Goal: Use online tool/utility: Utilize a website feature to perform a specific function

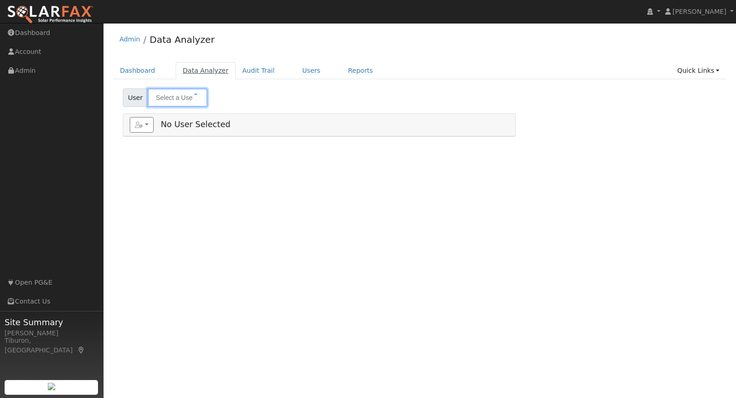
type input "[PERSON_NAME]"
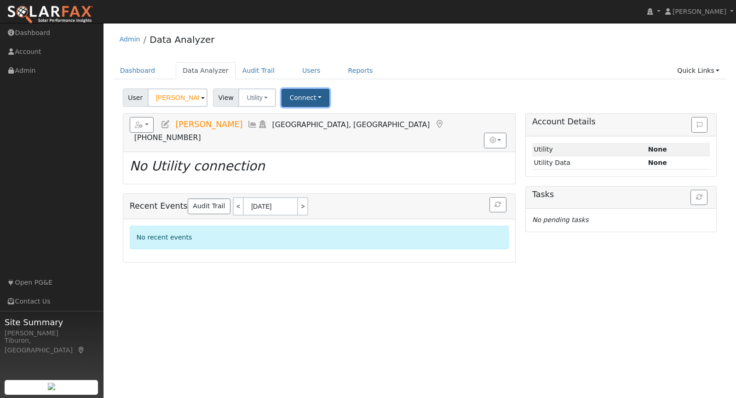
click at [306, 98] on button "Connect" at bounding box center [306, 98] width 48 height 18
click at [317, 115] on link "Select a Provider" at bounding box center [318, 117] width 72 height 13
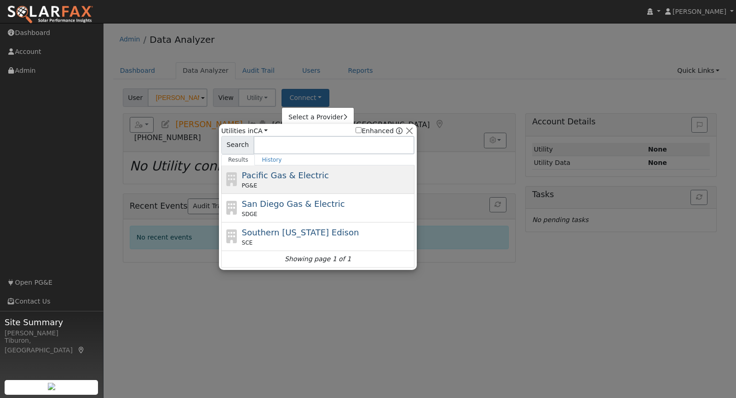
click at [303, 174] on span "Pacific Gas & Electric" at bounding box center [285, 175] width 87 height 10
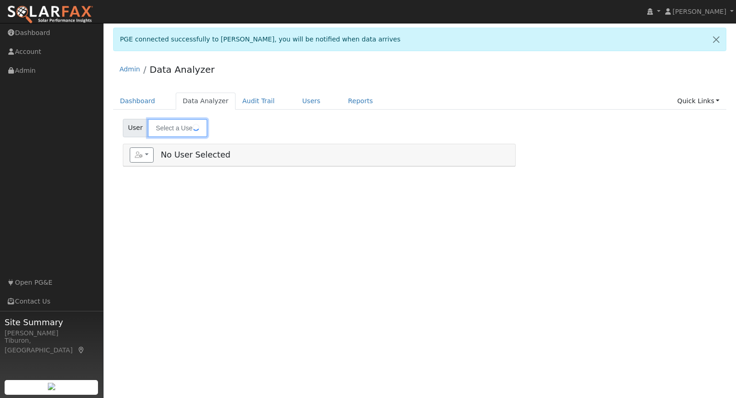
type input "[PERSON_NAME]"
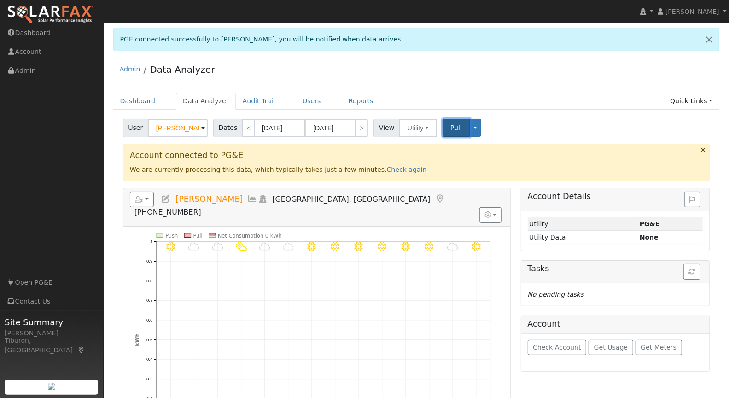
click at [450, 126] on span "Pull" at bounding box center [456, 127] width 12 height 7
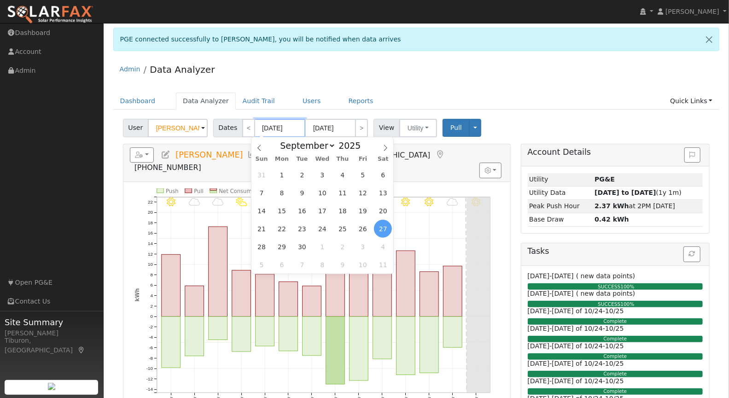
click at [283, 128] on input "09/27/2025" at bounding box center [280, 128] width 51 height 18
click at [365, 148] on span at bounding box center [366, 147] width 6 height 5
type input "2024"
click at [305, 242] on span "1" at bounding box center [302, 247] width 18 height 18
type input "10/01/2024"
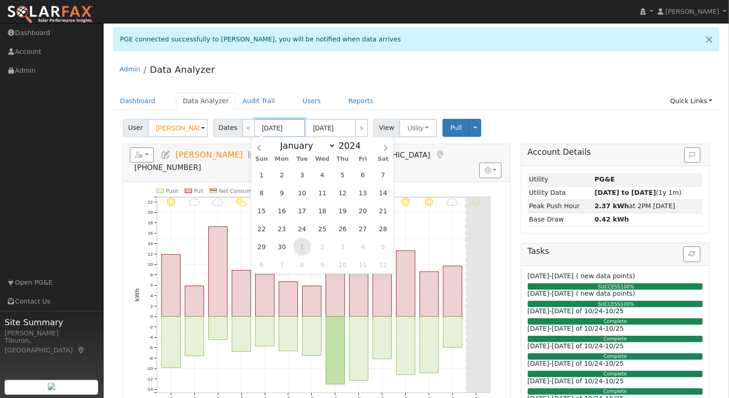
type input "10/31/2024"
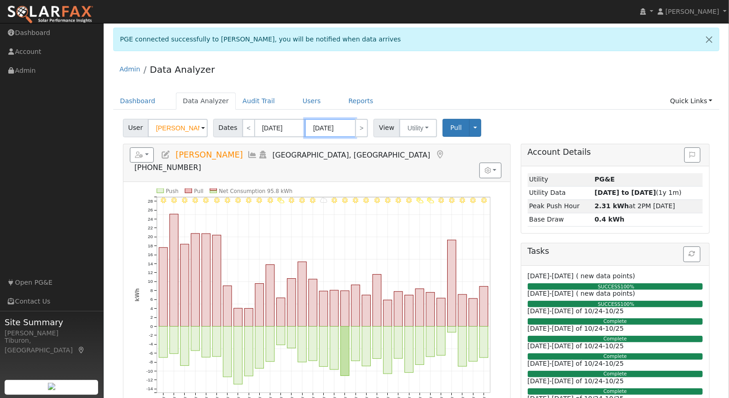
click at [330, 123] on input "10/31/2024" at bounding box center [330, 128] width 51 height 18
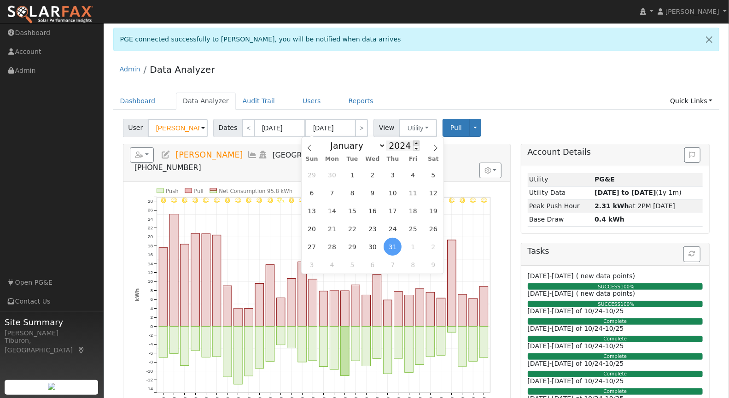
click at [413, 142] on span at bounding box center [416, 142] width 6 height 5
type input "2025"
click at [353, 172] on span "30" at bounding box center [352, 175] width 18 height 18
type input "09/30/2025"
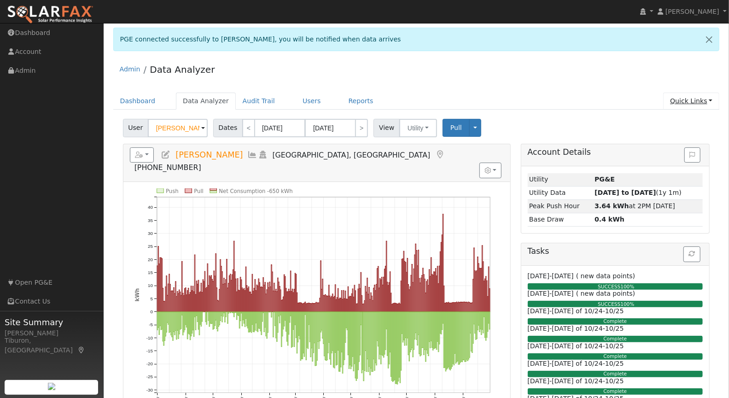
click at [693, 105] on link "Quick Links" at bounding box center [691, 101] width 56 height 17
click at [669, 152] on link "Run a Scenario Report" at bounding box center [672, 152] width 93 height 13
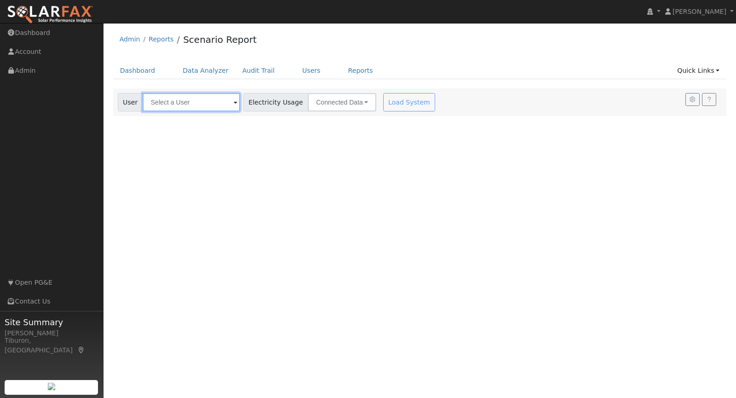
click at [157, 104] on input "text" at bounding box center [192, 102] width 98 height 18
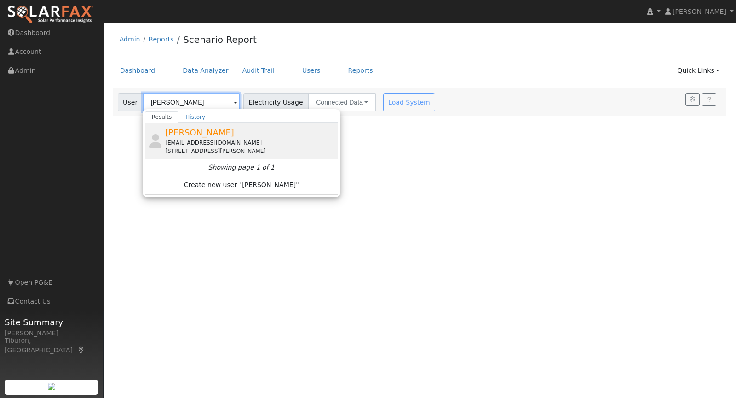
type input "[PERSON_NAME]"
click at [191, 135] on span "[PERSON_NAME]" at bounding box center [199, 133] width 69 height 10
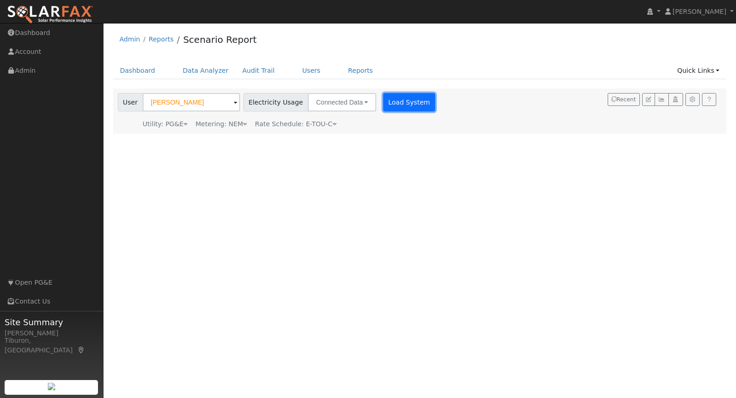
click at [394, 105] on button "Load System" at bounding box center [409, 102] width 52 height 18
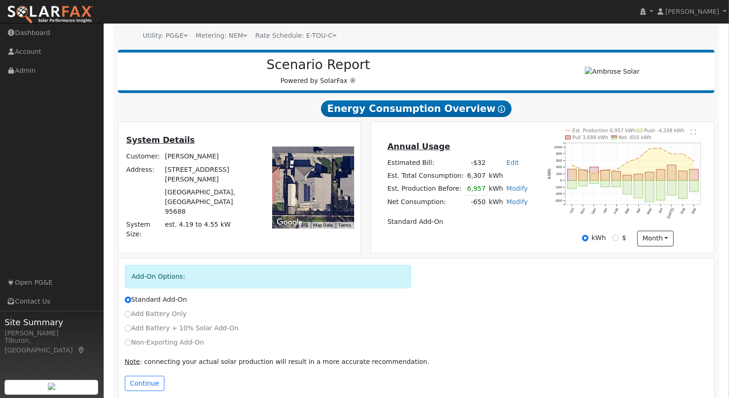
scroll to position [99, 0]
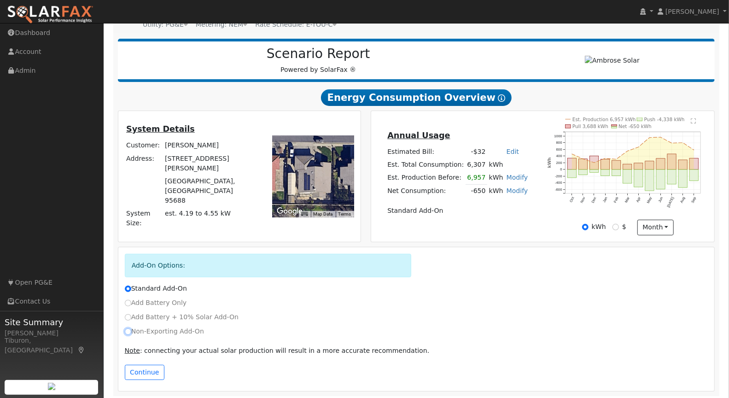
click at [128, 330] on input "Non-Exporting Add-On" at bounding box center [128, 331] width 6 height 6
radio input "true"
radio input "false"
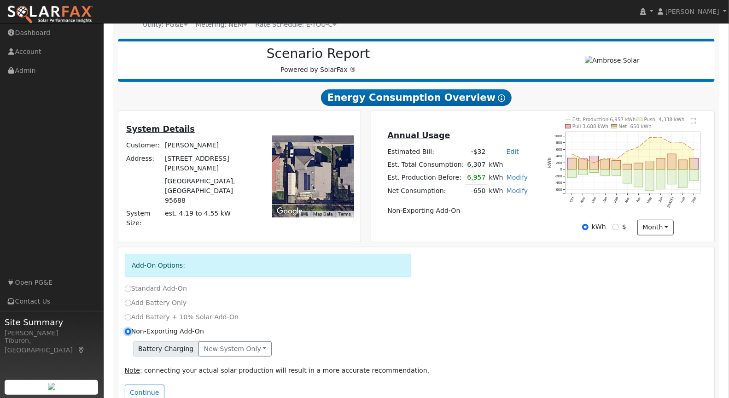
scroll to position [119, 0]
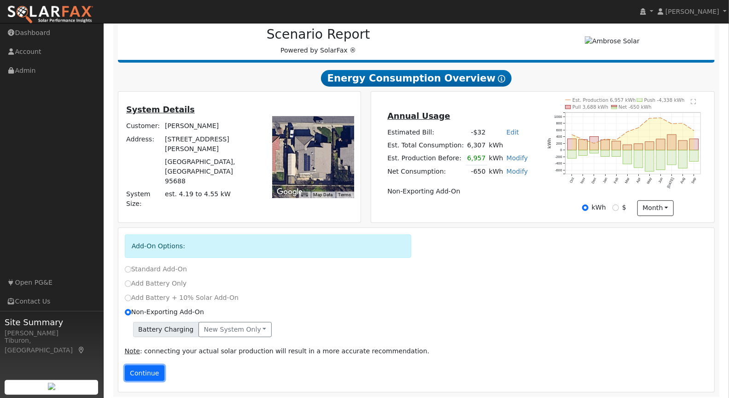
click at [143, 373] on button "Continue" at bounding box center [145, 373] width 40 height 16
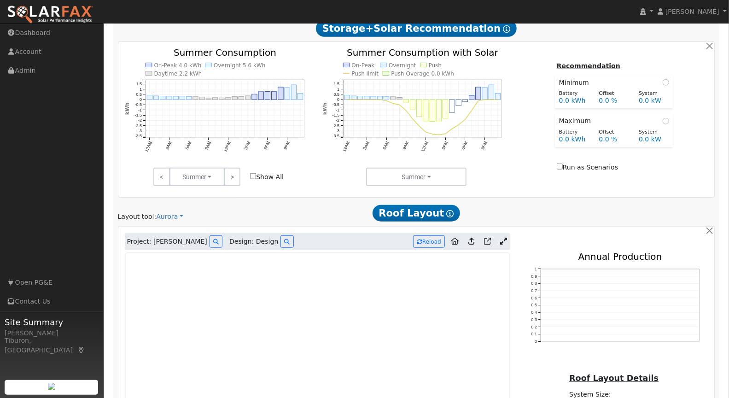
scroll to position [512, 0]
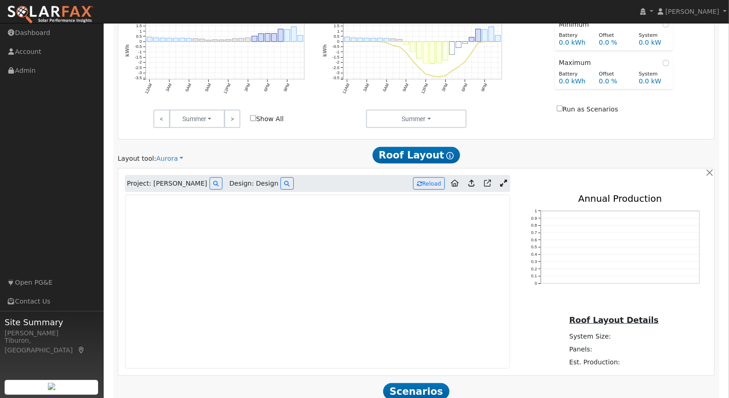
click at [504, 180] on icon at bounding box center [503, 183] width 7 height 7
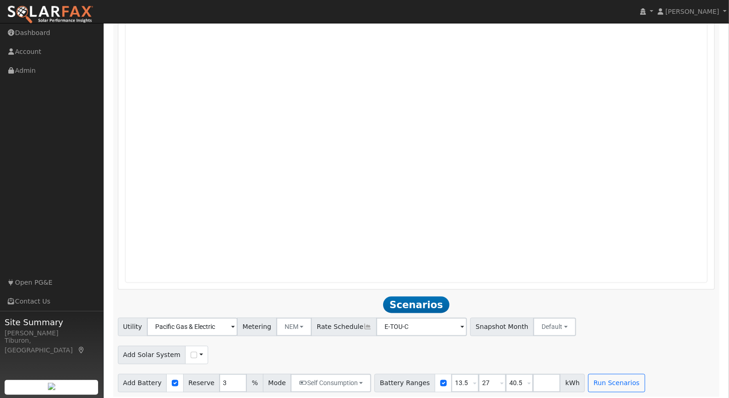
scroll to position [806, 0]
drag, startPoint x: 511, startPoint y: 378, endPoint x: 481, endPoint y: 376, distance: 30.0
click at [505, 377] on input "40.5" at bounding box center [519, 381] width 28 height 18
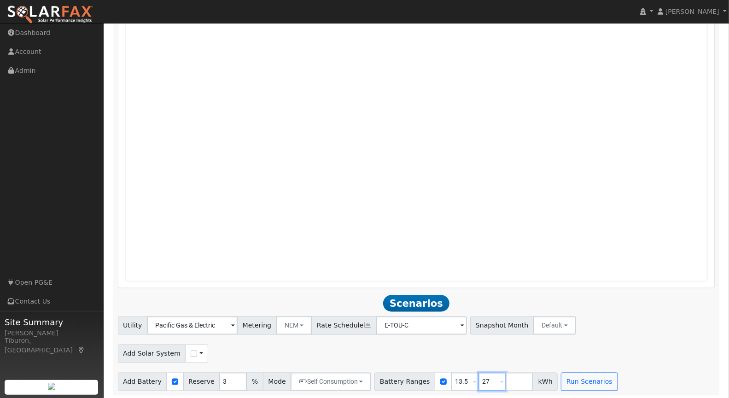
drag, startPoint x: 481, startPoint y: 377, endPoint x: 452, endPoint y: 379, distance: 29.5
click at [452, 379] on div "Battery Ranges 13.5 Overrides Reserve % Mode None None Self Consumption Peak Sa…" at bounding box center [465, 381] width 183 height 18
click at [191, 350] on input "checkbox" at bounding box center [194, 353] width 6 height 6
checkbox input "true"
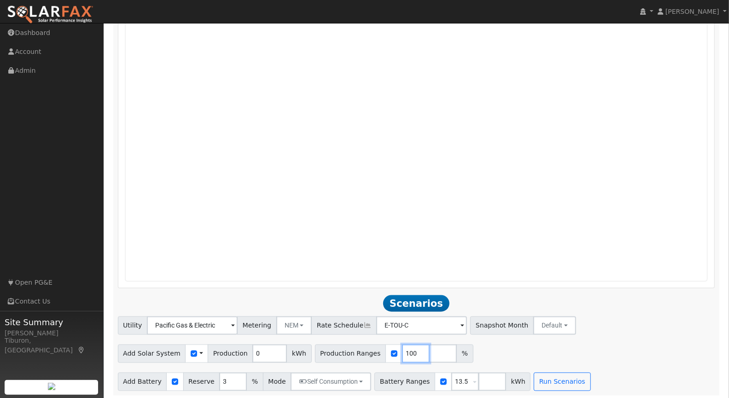
drag, startPoint x: 392, startPoint y: 348, endPoint x: 361, endPoint y: 344, distance: 31.6
click at [360, 345] on div "Production Ranges 100 %" at bounding box center [394, 353] width 158 height 18
type input "30"
click at [551, 379] on button "Run Scenarios" at bounding box center [561, 381] width 57 height 18
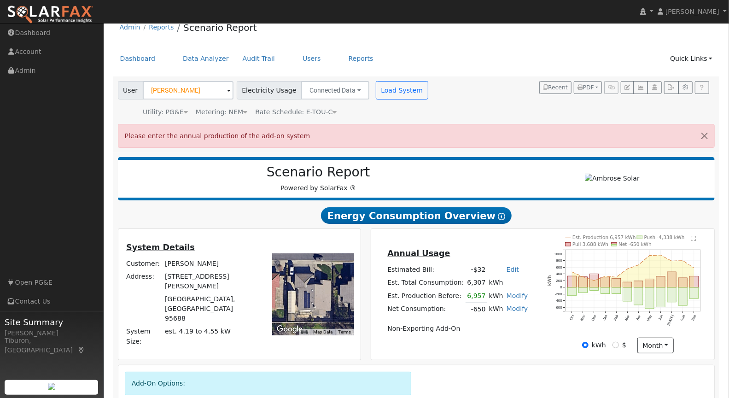
scroll to position [0, 0]
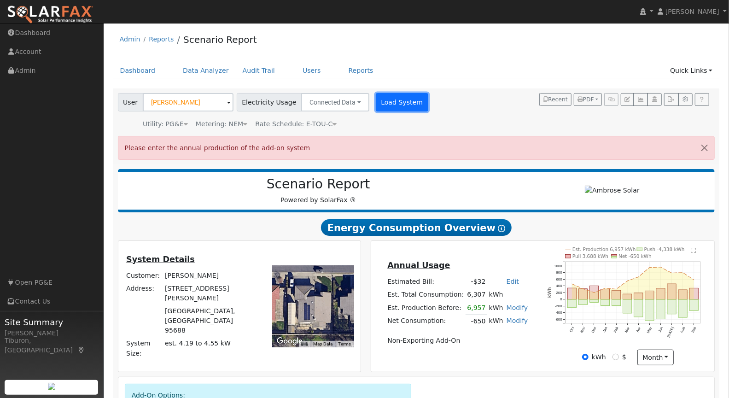
click at [382, 104] on button "Load System" at bounding box center [402, 102] width 52 height 18
radio input "false"
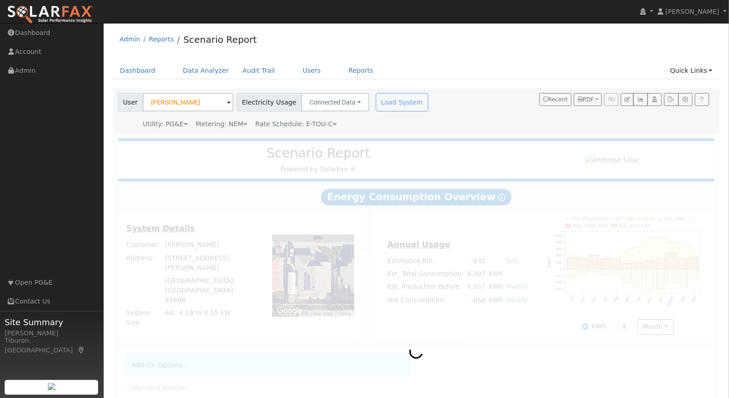
radio input "true"
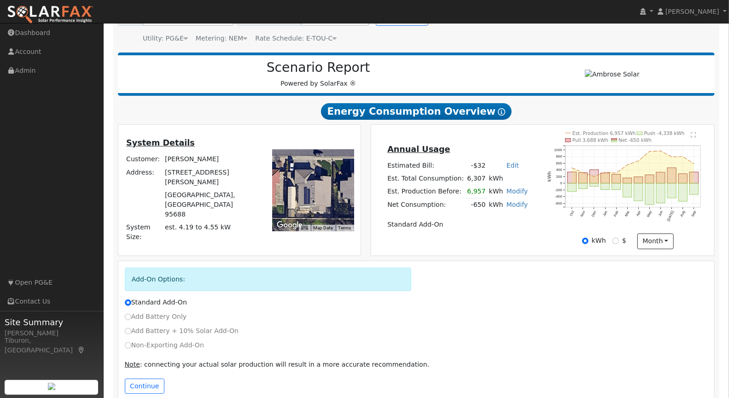
scroll to position [99, 0]
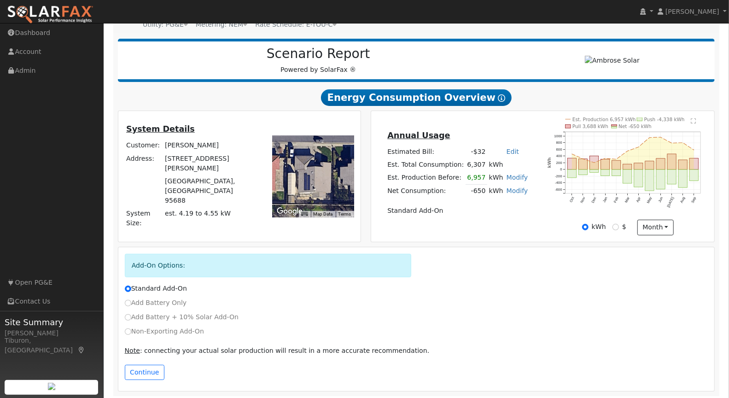
click at [135, 331] on label "Non-Exporting Add-On" at bounding box center [164, 331] width 79 height 10
click at [131, 331] on input "Non-Exporting Add-On" at bounding box center [128, 331] width 6 height 6
radio input "true"
radio input "false"
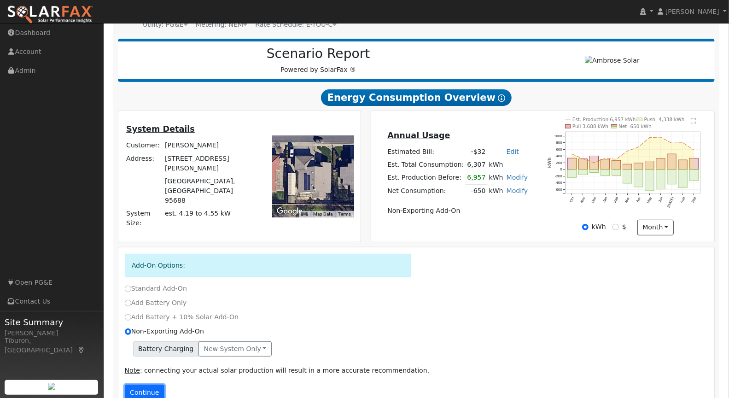
click at [146, 388] on button "Continue" at bounding box center [145, 392] width 40 height 16
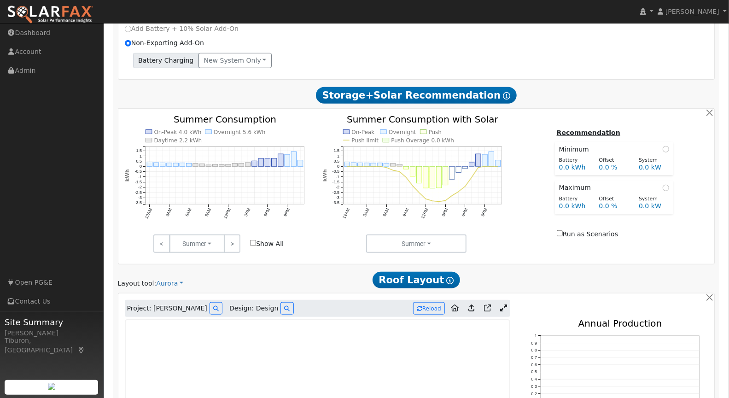
scroll to position [164, 0]
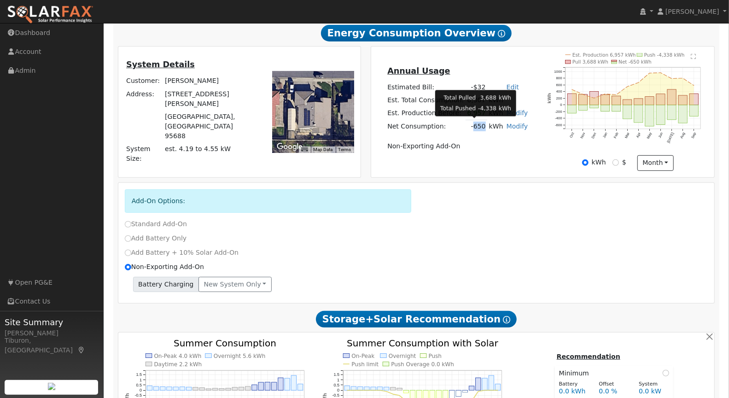
drag, startPoint x: 482, startPoint y: 125, endPoint x: 472, endPoint y: 124, distance: 10.1
click at [472, 124] on td "-650" at bounding box center [476, 126] width 22 height 13
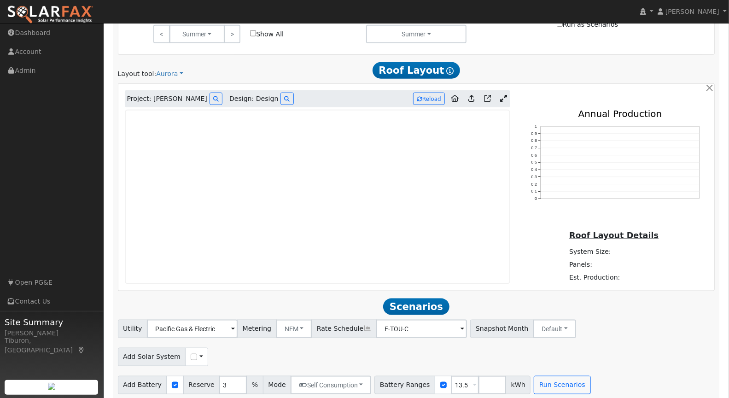
scroll to position [599, 0]
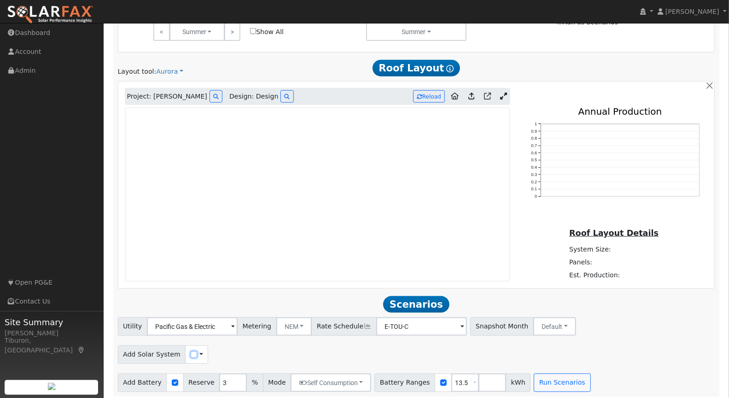
click at [191, 351] on input "checkbox" at bounding box center [194, 354] width 6 height 6
click at [191, 352] on input "checkbox" at bounding box center [194, 354] width 6 height 6
click at [191, 351] on input "checkbox" at bounding box center [194, 354] width 6 height 6
click at [506, 93] on icon at bounding box center [503, 96] width 7 height 7
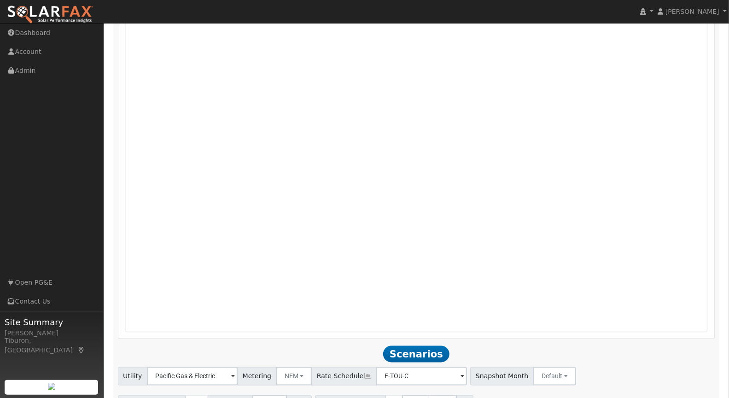
scroll to position [806, 0]
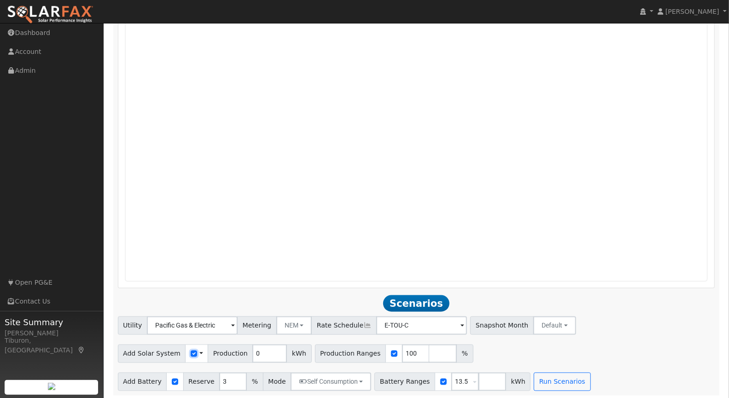
click at [191, 352] on input "checkbox" at bounding box center [194, 353] width 6 height 6
checkbox input "true"
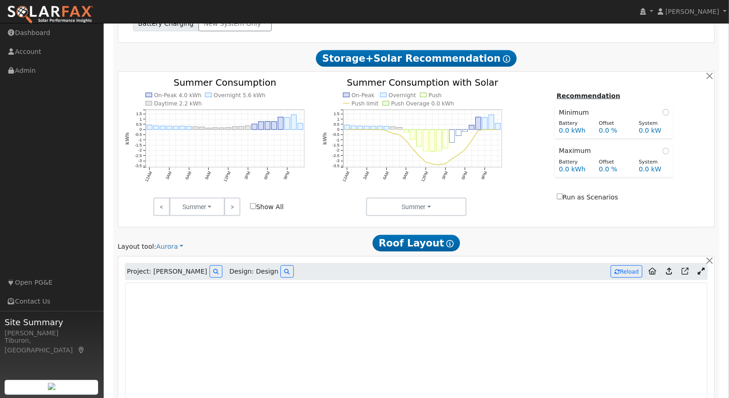
scroll to position [625, 0]
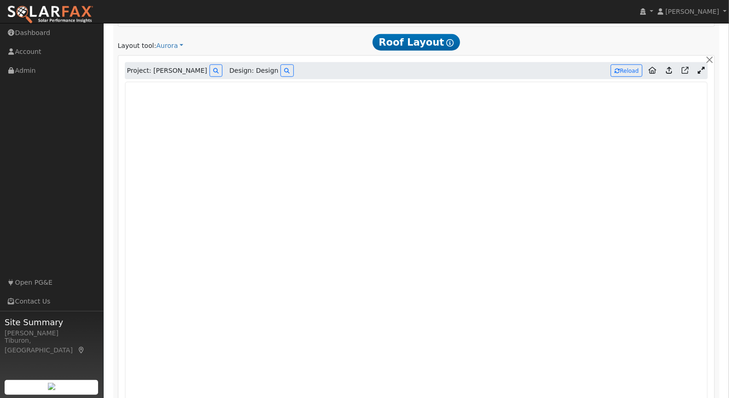
click at [717, 228] on div "Project: [PERSON_NAME] Design: Design Reload 0 0.1 0.2 0.3 0.4 0.5 0.6 0.7 0.8 …" at bounding box center [416, 261] width 607 height 413
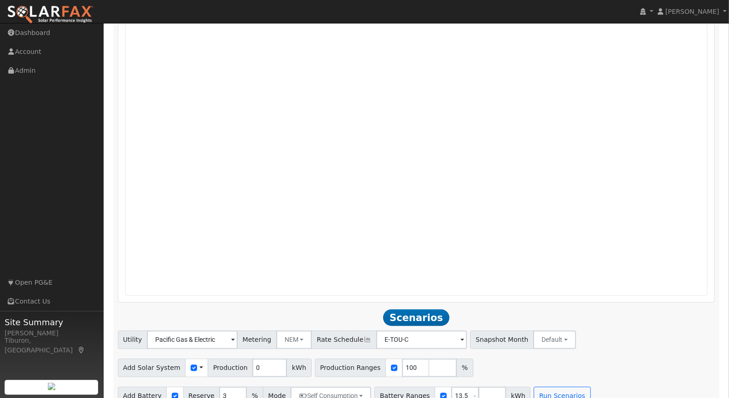
scroll to position [806, 0]
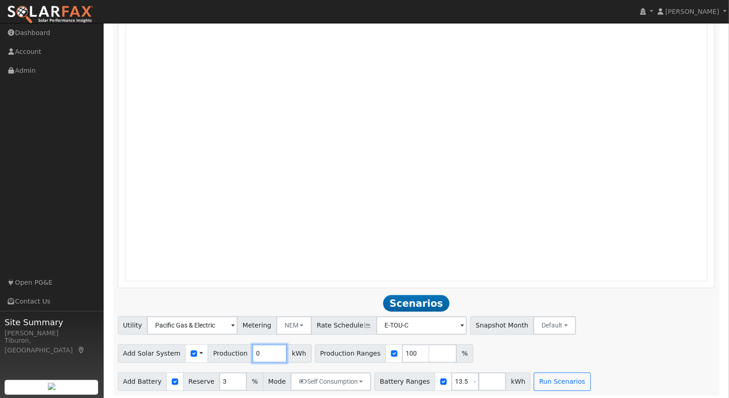
drag, startPoint x: 258, startPoint y: 355, endPoint x: 232, endPoint y: 347, distance: 27.8
click at [232, 348] on div "Add Solar System Use CSV Data Production 0 kWh" at bounding box center [215, 353] width 194 height 18
type input "3008"
click at [541, 378] on button "Run Scenarios" at bounding box center [561, 381] width 57 height 18
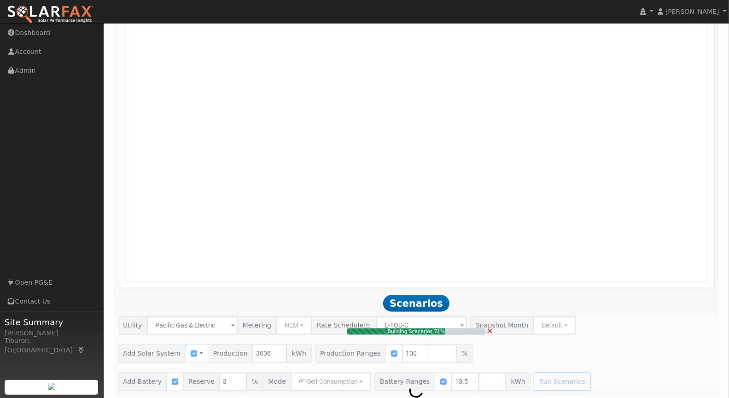
type input "2.0"
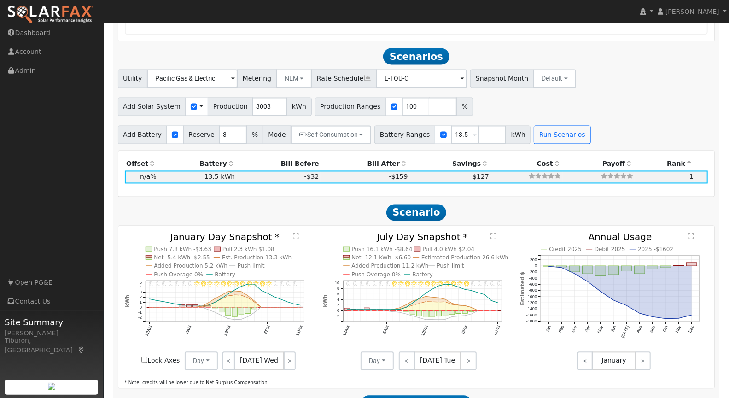
scroll to position [1070, 0]
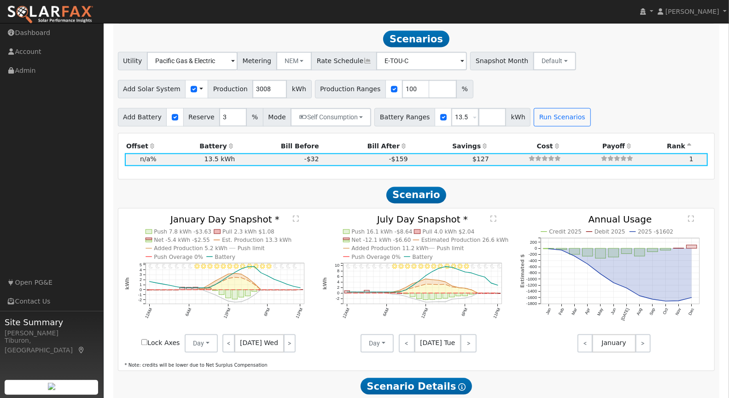
click at [145, 339] on input "Lock Axes" at bounding box center [144, 342] width 6 height 6
checkbox input "true"
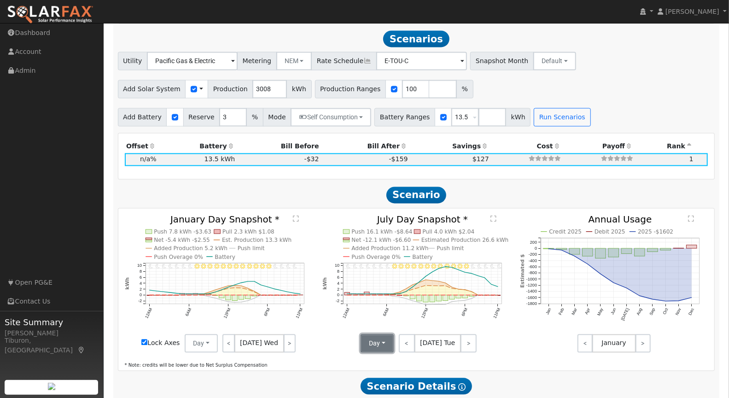
click at [386, 343] on button "Day" at bounding box center [376, 343] width 33 height 18
click at [386, 376] on link "Month Average" at bounding box center [393, 376] width 64 height 13
click at [298, 211] on div "11PM - undefined 10PM - Clear 9PM - Clear 8PM - Clear 7PM - Clear 6PM - Clear 5…" at bounding box center [416, 290] width 596 height 162
click at [299, 217] on icon "11PM - undefined 10PM - Clear 9PM - Clear 8PM - Clear 7PM - Clear 6PM - Clear 5…" at bounding box center [219, 284] width 188 height 138
click at [296, 216] on text "" at bounding box center [296, 218] width 6 height 7
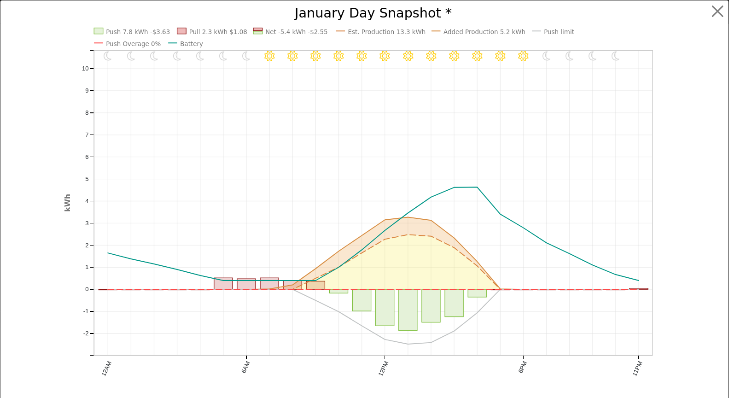
scroll to position [1072, 0]
click at [719, 13] on button "button" at bounding box center [725, 11] width 17 height 17
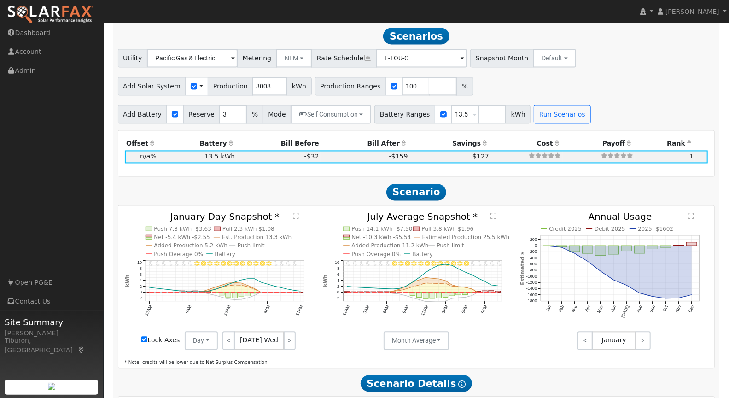
click at [493, 212] on text "" at bounding box center [493, 215] width 6 height 7
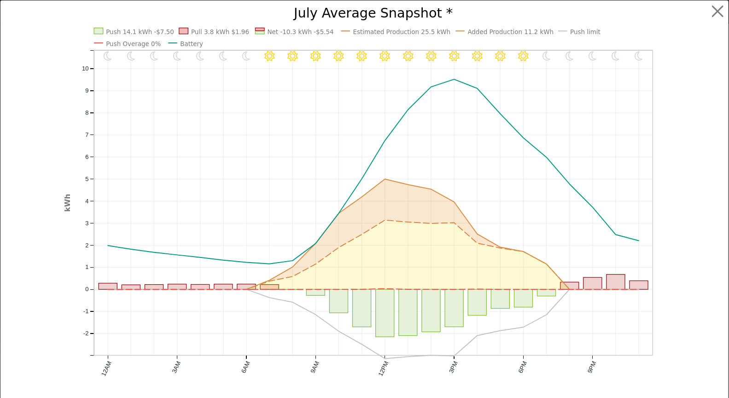
scroll to position [1075, 0]
click at [719, 12] on button "button" at bounding box center [725, 11] width 17 height 17
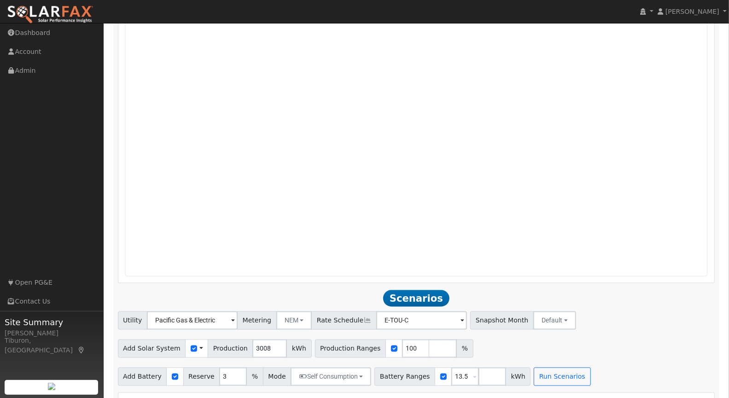
scroll to position [696, 0]
